Goal: Task Accomplishment & Management: Use online tool/utility

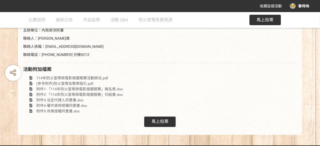
click at [267, 20] on span "馬上投票" at bounding box center [265, 19] width 17 height 5
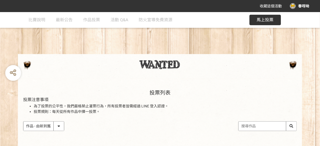
click at [255, 128] on input "search" at bounding box center [267, 126] width 58 height 9
type input "今晚"
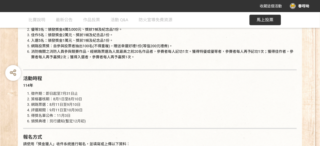
scroll to position [357, 0]
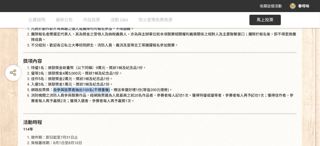
drag, startPoint x: 52, startPoint y: 88, endPoint x: 109, endPoint y: 92, distance: 57.7
click at [109, 92] on li "網路投票獎：自參與投票者抽出100名(不得重複)，贈送幸運好禮1份(等值200元禮券)。" at bounding box center [163, 90] width 265 height 6
click at [140, 96] on span "消防機關之消防人員參與競賽作品，經網路票選為人氣最高之前20名作品者，參賽者每人記功1次。獲得特優或優等者，參賽者每人再予記功1次；獲得佳作者，參賽者每人再予…" at bounding box center [162, 98] width 262 height 10
drag, startPoint x: 115, startPoint y: 91, endPoint x: 158, endPoint y: 91, distance: 43.1
click at [158, 91] on span "網路投票獎：自參與投票者抽出100名(不得重複)，贈送幸運好禮1份(等值200元禮券)。" at bounding box center [101, 90] width 141 height 4
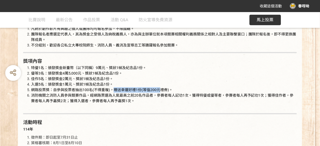
click at [160, 92] on span "網路投票獎：自參與投票者抽出100名(不得重複)，贈送幸運好禮1份(等值200元禮券)。" at bounding box center [101, 90] width 141 height 4
drag, startPoint x: 123, startPoint y: 91, endPoint x: 140, endPoint y: 92, distance: 17.2
click at [140, 92] on li "網路投票獎：自參與投票者抽出100名(不得重複)，贈送幸運好禮1份(等值200元禮券)。" at bounding box center [163, 90] width 265 height 6
copy span "幸運好禮1份"
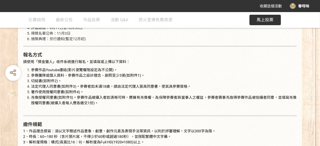
click at [258, 21] on span "馬上投票" at bounding box center [265, 19] width 17 height 5
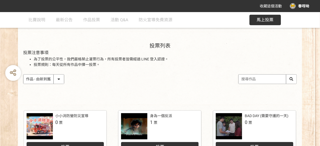
scroll to position [42, 0]
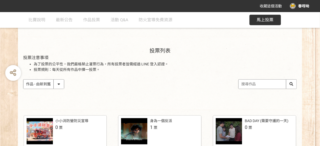
click at [265, 84] on input "search" at bounding box center [267, 84] width 58 height 9
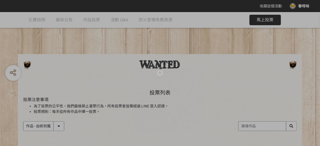
select select "vote"
drag, startPoint x: 55, startPoint y: 84, endPoint x: 64, endPoint y: 112, distance: 29.7
click at [23, 122] on select "作品 - 由新到舊 作品 - 由舊到新 票數 - 由多到少 票數 - 由少到多" at bounding box center [43, 126] width 40 height 9
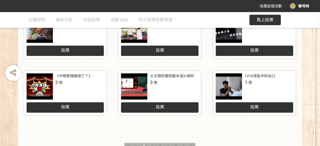
scroll to position [294, 0]
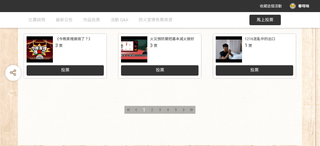
click at [90, 73] on div "投票" at bounding box center [66, 70] width 78 height 11
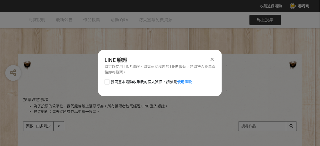
scroll to position [0, 0]
click at [105, 81] on div at bounding box center [106, 81] width 5 height 5
checkbox input "true"
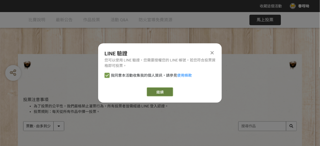
click at [155, 93] on link "繼續" at bounding box center [160, 92] width 26 height 9
click at [215, 52] on div at bounding box center [212, 53] width 6 height 6
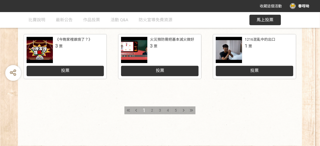
scroll to position [294, 0]
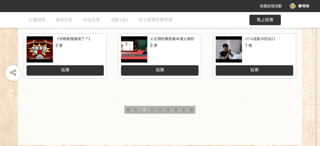
click at [82, 42] on div "《今晚家裡誰燒了？》 3 票" at bounding box center [79, 42] width 49 height 13
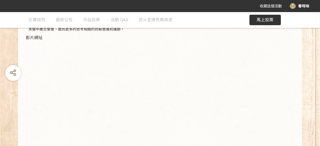
scroll to position [126, 0]
